Goal: Transaction & Acquisition: Subscribe to service/newsletter

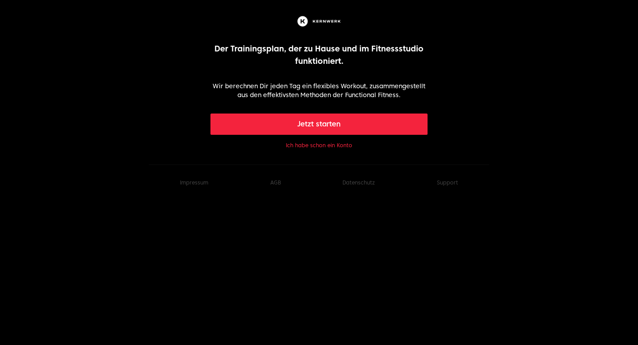
click at [314, 125] on button "Jetzt starten" at bounding box center [318, 123] width 217 height 21
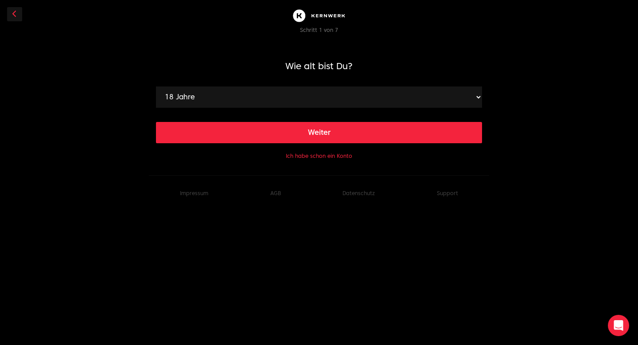
click at [366, 102] on select "18 Jahre 19 Jahre 20 Jahre 21 Jahre 22 Jahre 23 Jahre 24 Jahre 25 Jahre 26 Jahr…" at bounding box center [319, 96] width 326 height 21
select select "28"
click at [322, 129] on button "Weiter" at bounding box center [319, 132] width 326 height 21
click at [250, 101] on select "120 cm 121 cm 122 cm 123 cm 124 cm 125 cm 126 cm 127 cm 128 cm 129 cm 130 cm 13…" at bounding box center [319, 96] width 326 height 21
select select "163"
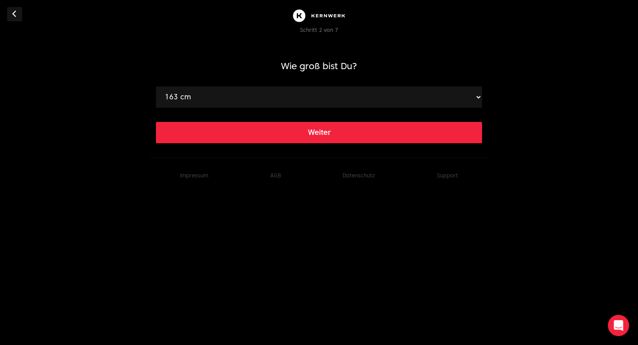
click at [280, 129] on button "Weiter" at bounding box center [319, 132] width 326 height 21
click at [261, 96] on select "40 kg 41 kg 42 kg 43 kg 44 kg 45 kg 46 kg 47 kg 48 kg 49 kg 50 kg 51 kg 52 kg 5…" at bounding box center [319, 96] width 326 height 21
select select "70"
click at [302, 134] on button "Weiter" at bounding box center [319, 132] width 326 height 21
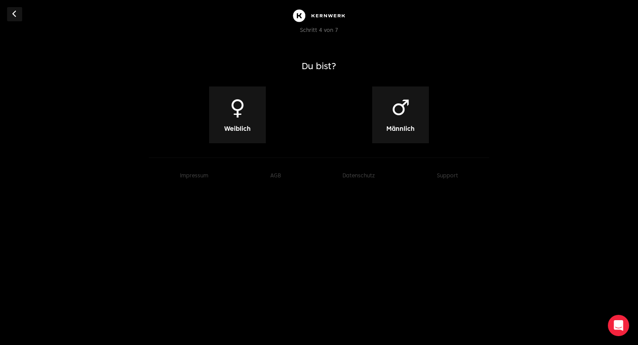
click at [237, 116] on span "♀" at bounding box center [237, 107] width 16 height 21
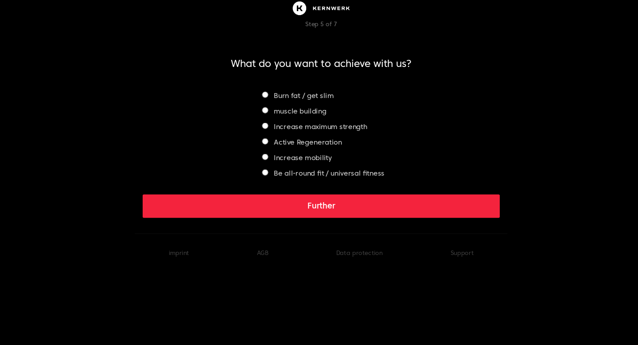
click at [290, 95] on font "Burn fat / get slim" at bounding box center [303, 95] width 54 height 7
click at [291, 110] on font "muscle building" at bounding box center [300, 109] width 48 height 7
click at [299, 95] on font "Burn fat / get slim" at bounding box center [303, 95] width 54 height 7
click at [313, 109] on font "muscle building" at bounding box center [300, 109] width 48 height 7
click at [311, 95] on font "Burn fat / get slim" at bounding box center [303, 95] width 54 height 7
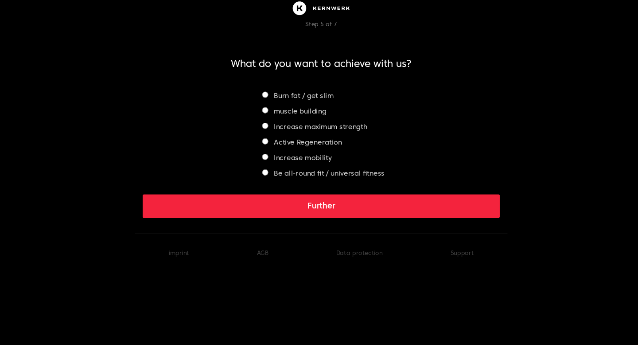
click at [357, 195] on button "Further" at bounding box center [319, 196] width 326 height 21
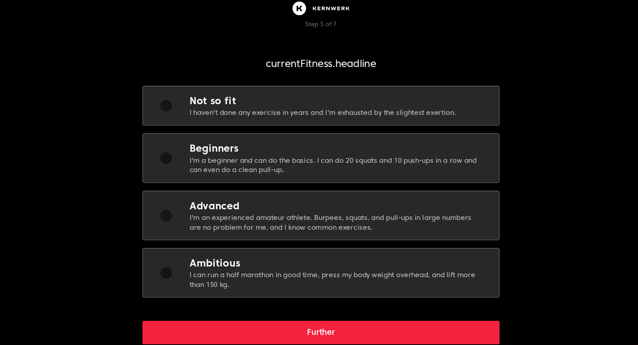
click at [295, 155] on font "I'm a beginner and can do the basics. I can do 20 squats and 10 push-ups in a r…" at bounding box center [330, 159] width 262 height 16
click at [324, 310] on font "Further" at bounding box center [319, 311] width 25 height 8
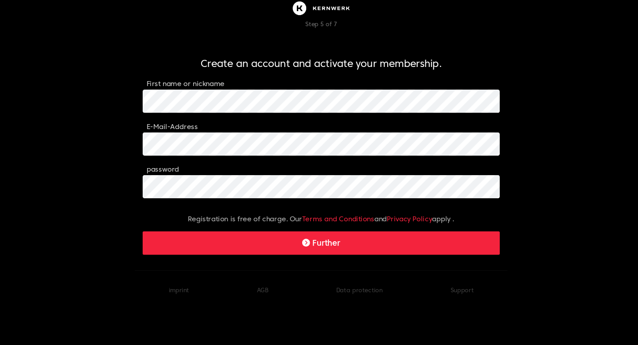
click at [278, 227] on button "Further" at bounding box center [319, 229] width 326 height 21
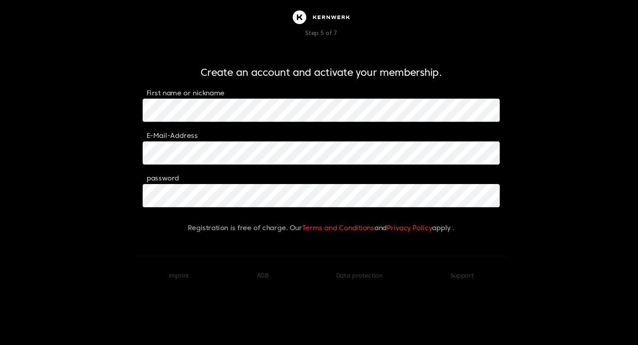
click at [326, 210] on font "Terms and Conditions" at bounding box center [335, 207] width 66 height 7
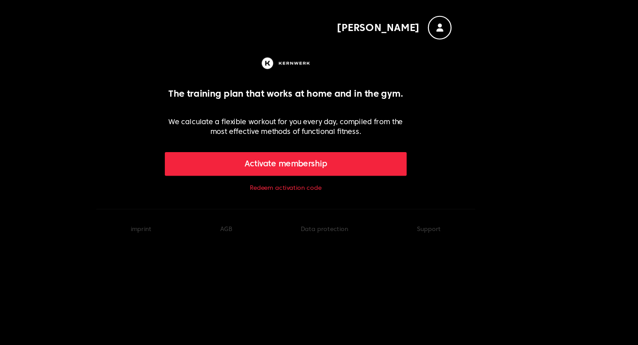
click at [330, 170] on font "Redeem activation code" at bounding box center [319, 168] width 64 height 7
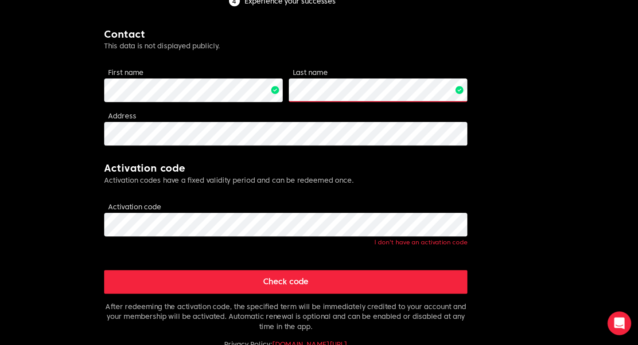
scroll to position [162, 0]
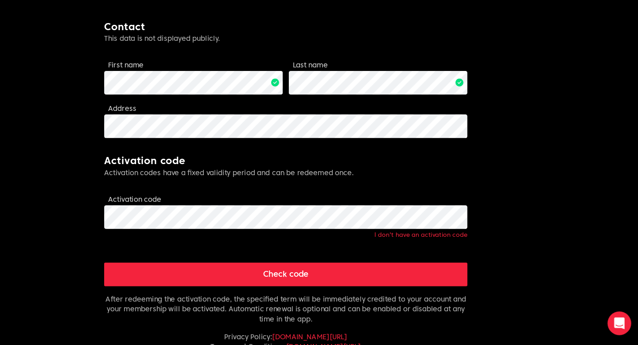
click at [311, 283] on font "Check code" at bounding box center [319, 281] width 41 height 8
click at [290, 289] on button "Check code" at bounding box center [319, 281] width 326 height 21
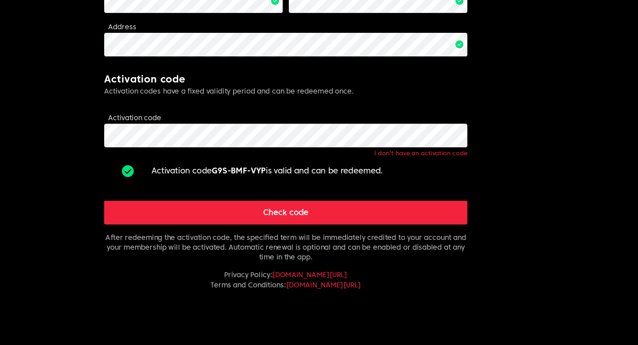
scroll to position [268, 0]
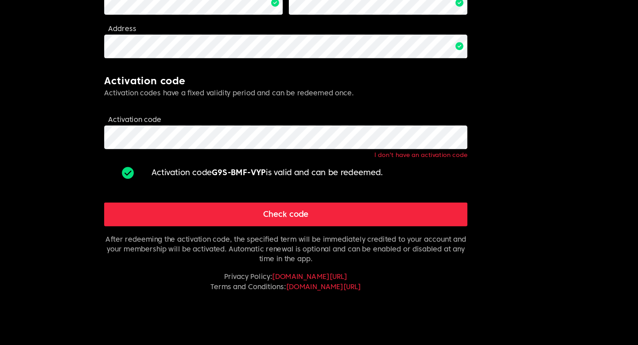
click at [353, 191] on button "Check code" at bounding box center [319, 192] width 326 height 21
